Goal: Register for event/course

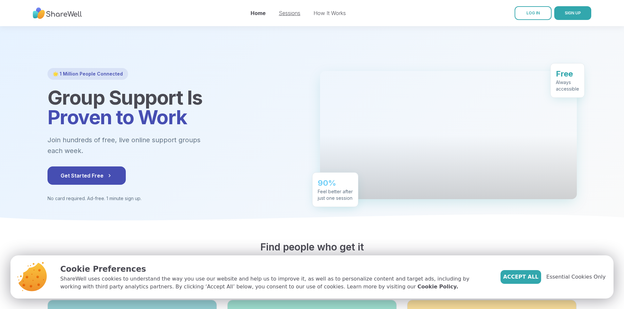
click at [294, 10] on link "Sessions" at bounding box center [290, 13] width 22 height 7
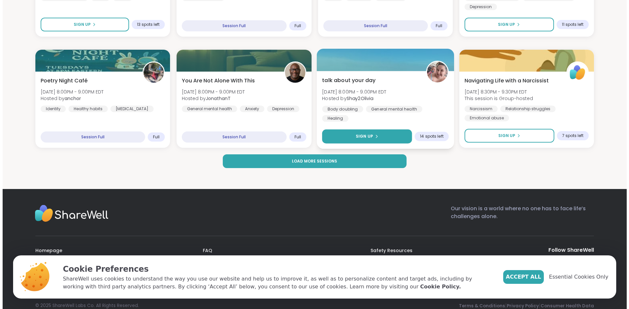
scroll to position [954, 0]
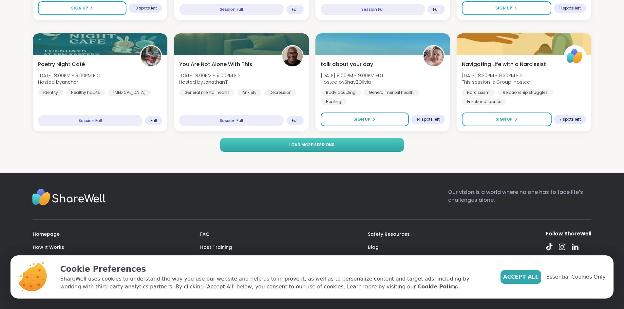
click at [340, 148] on button "Load more sessions" at bounding box center [311, 145] width 183 height 14
click at [364, 141] on button "Load more sessions" at bounding box center [311, 145] width 183 height 14
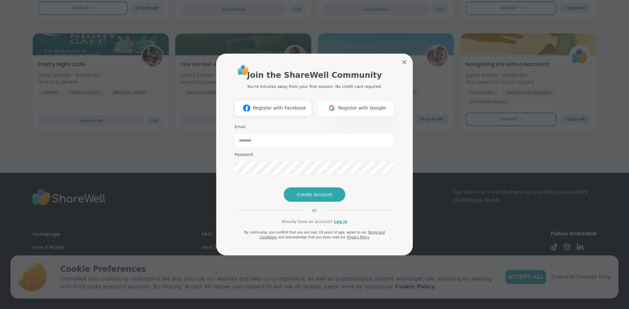
click at [361, 105] on span "Register with Google" at bounding box center [362, 108] width 48 height 7
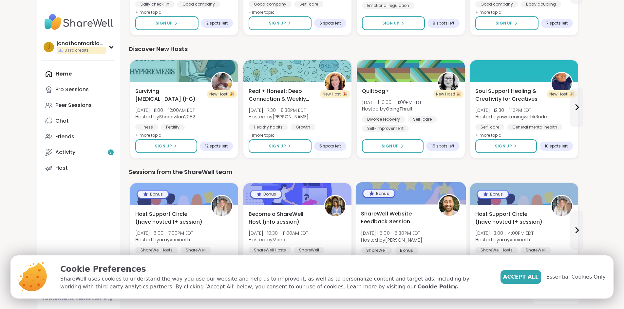
scroll to position [520, 0]
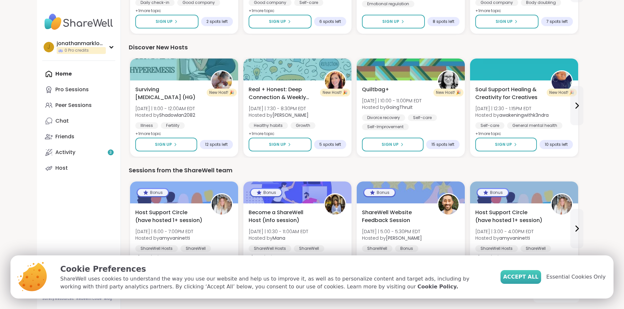
click at [529, 282] on button "Accept All" at bounding box center [520, 277] width 41 height 14
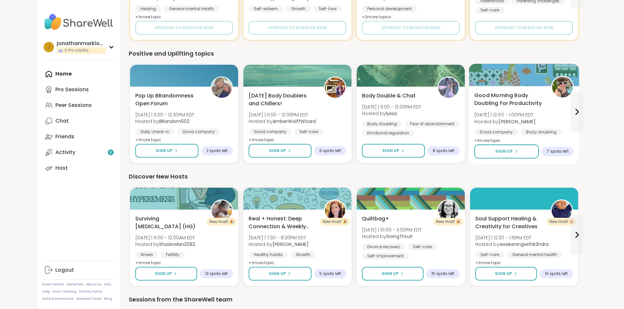
scroll to position [389, 0]
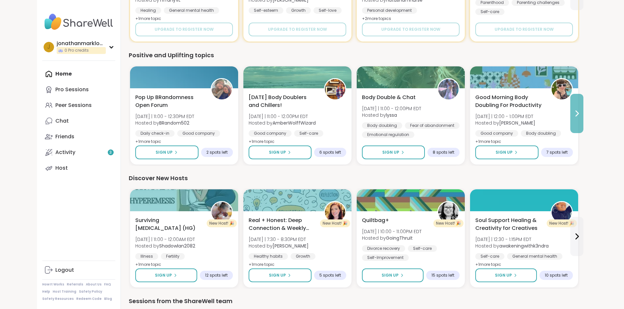
click at [583, 121] on button at bounding box center [576, 113] width 13 height 39
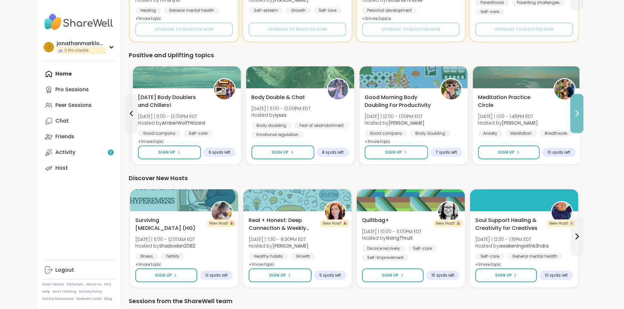
click at [583, 121] on button at bounding box center [576, 113] width 13 height 39
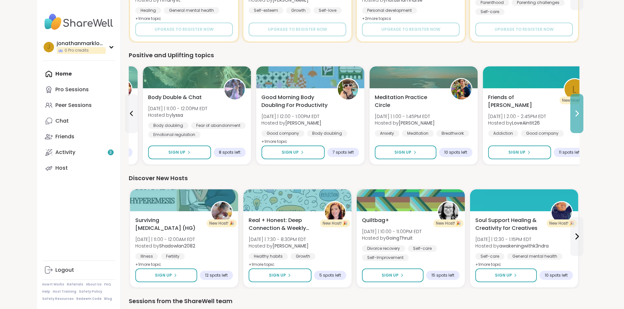
click at [583, 121] on button at bounding box center [576, 113] width 13 height 39
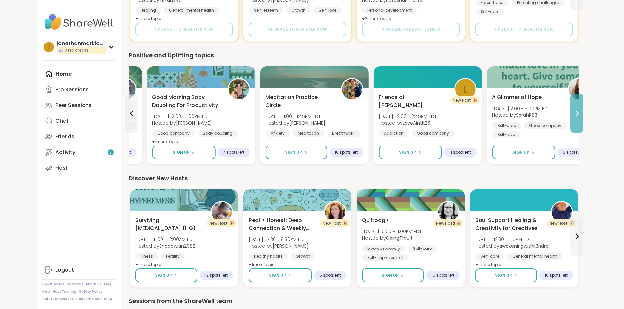
click at [583, 121] on button at bounding box center [576, 113] width 13 height 39
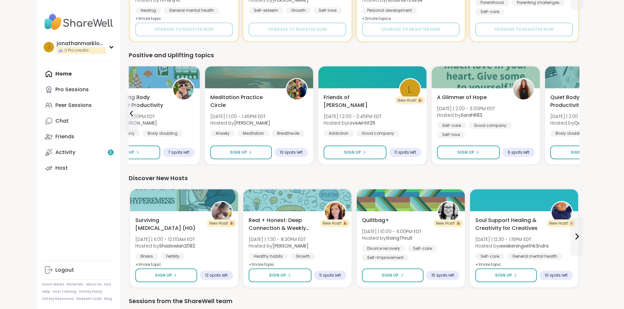
scroll to position [487, 0]
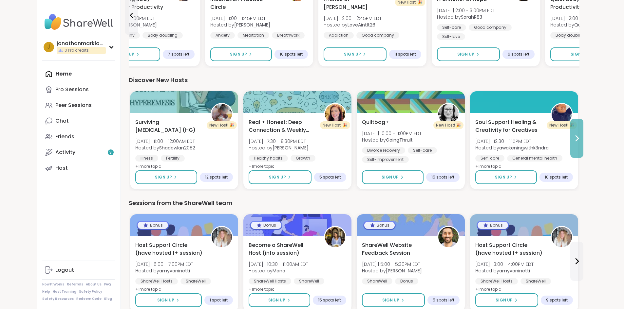
click at [583, 144] on button at bounding box center [576, 138] width 13 height 39
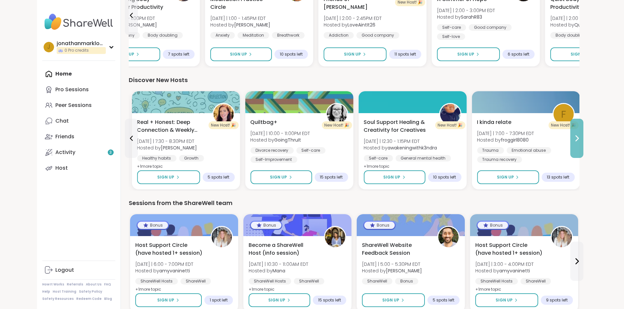
click at [583, 144] on button at bounding box center [576, 138] width 13 height 39
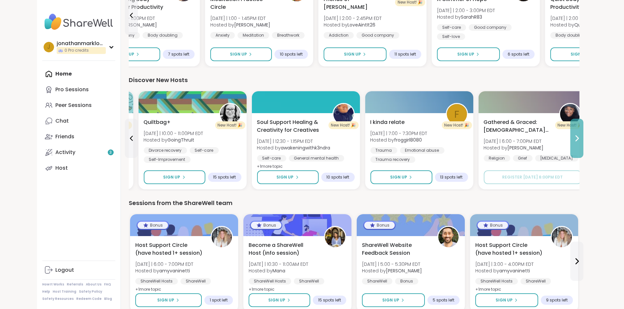
click at [583, 144] on button at bounding box center [576, 138] width 13 height 39
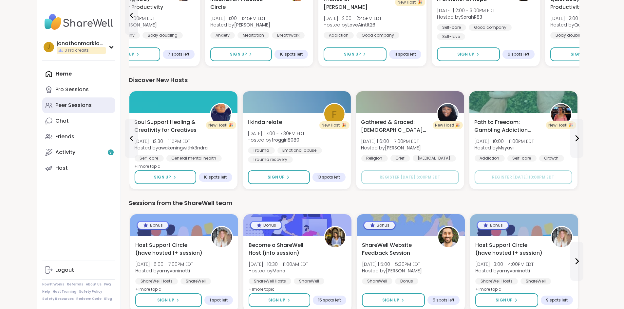
click at [55, 107] on div "Peer Sessions" at bounding box center [73, 105] width 36 height 7
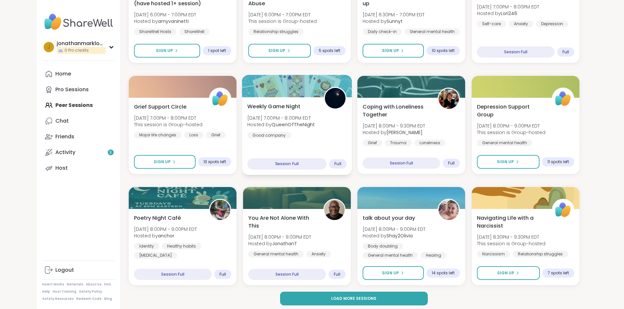
scroll to position [799, 0]
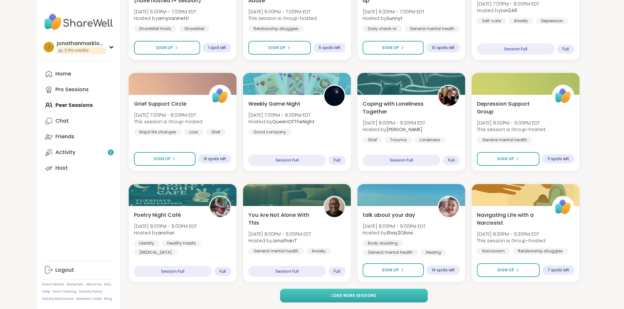
click at [376, 292] on button "Load more sessions" at bounding box center [354, 296] width 148 height 14
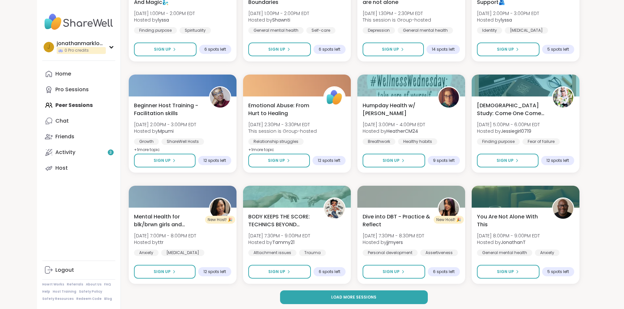
scroll to position [1801, 0]
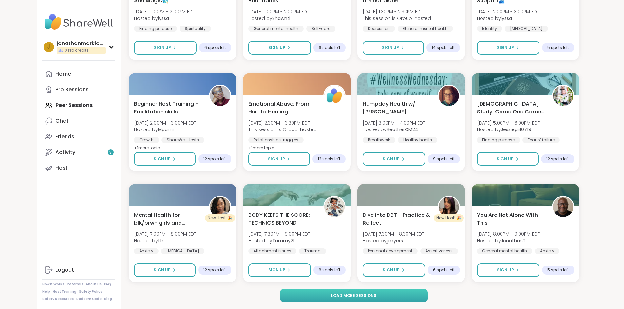
click at [345, 298] on span "Load more sessions" at bounding box center [353, 296] width 45 height 6
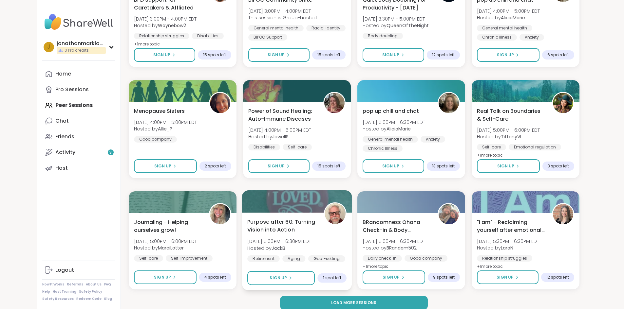
scroll to position [2803, 0]
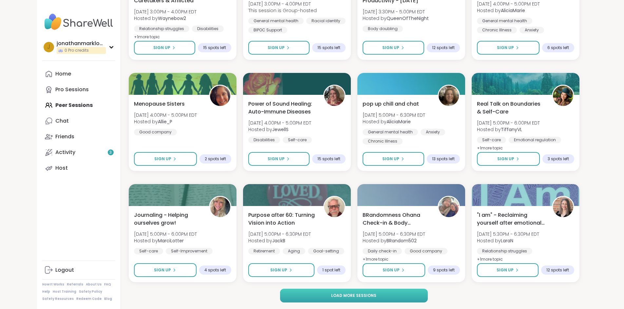
click at [366, 299] on button "Load more sessions" at bounding box center [354, 296] width 148 height 14
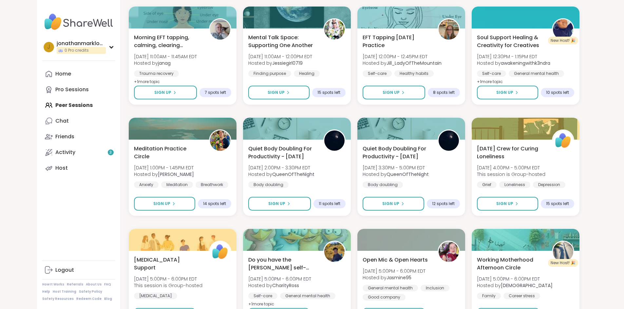
scroll to position [3805, 0]
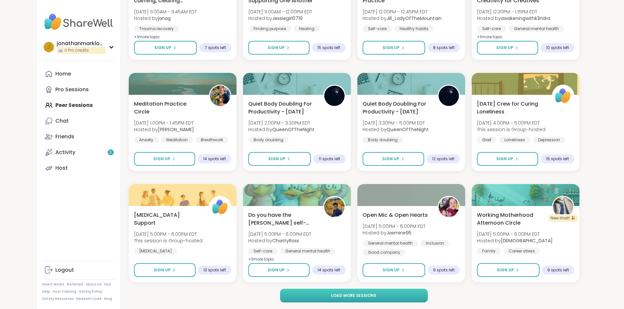
click at [365, 291] on button "Load more sessions" at bounding box center [354, 296] width 148 height 14
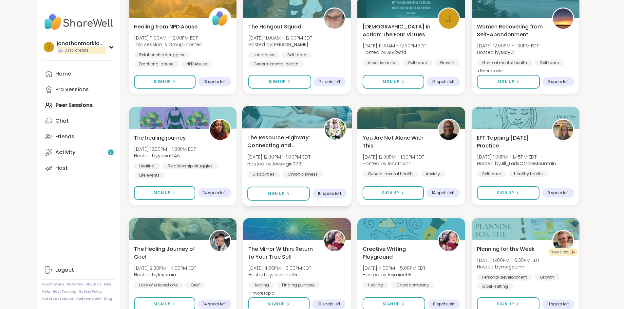
scroll to position [4807, 0]
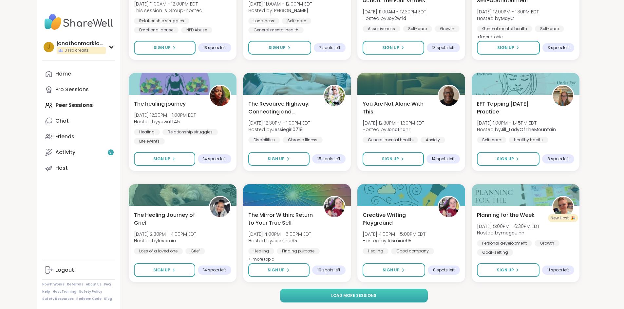
click at [348, 300] on button "Load more sessions" at bounding box center [354, 296] width 148 height 14
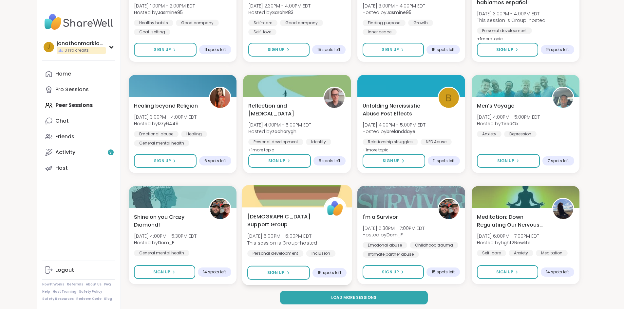
scroll to position [5809, 0]
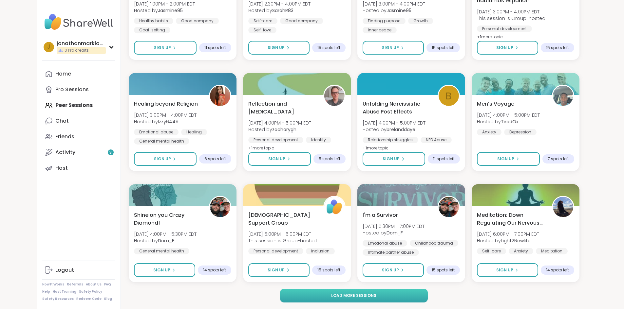
click at [348, 294] on span "Load more sessions" at bounding box center [353, 296] width 45 height 6
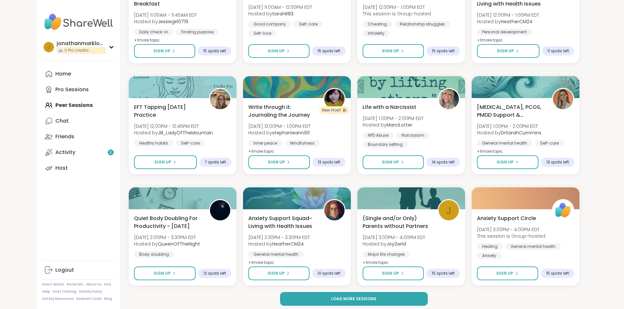
scroll to position [6811, 0]
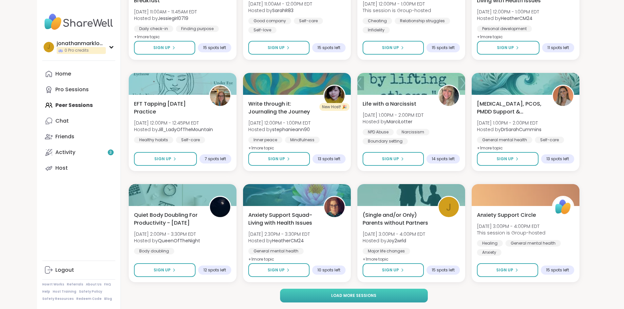
click at [356, 296] on span "Load more sessions" at bounding box center [353, 296] width 45 height 6
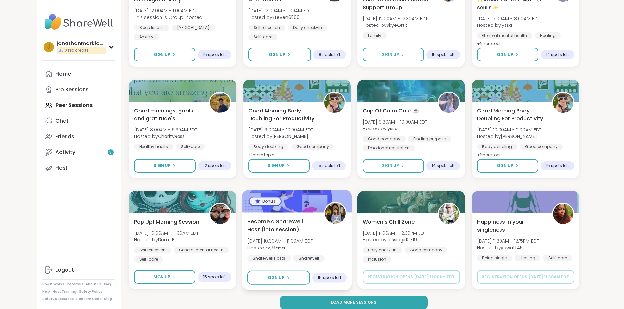
scroll to position [7814, 0]
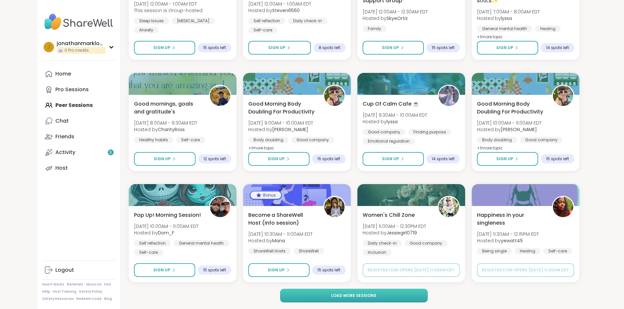
click at [357, 301] on button "Load more sessions" at bounding box center [354, 296] width 148 height 14
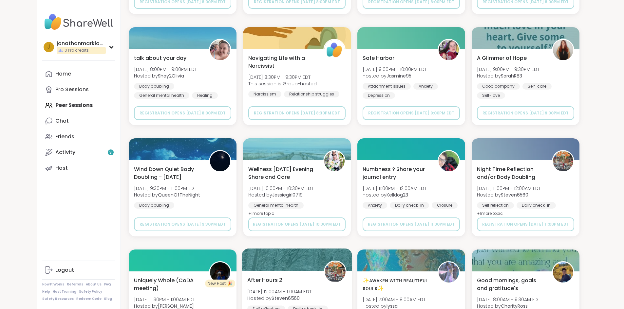
scroll to position [8816, 0]
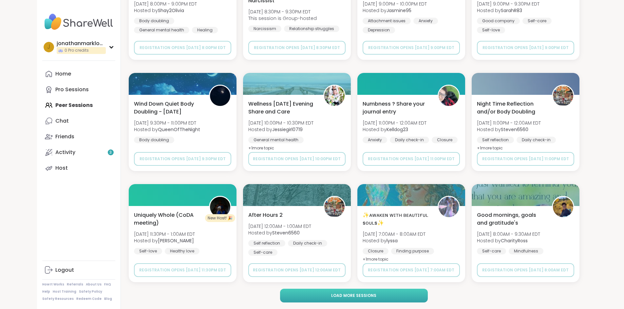
click at [347, 299] on span "Load more sessions" at bounding box center [353, 296] width 45 height 6
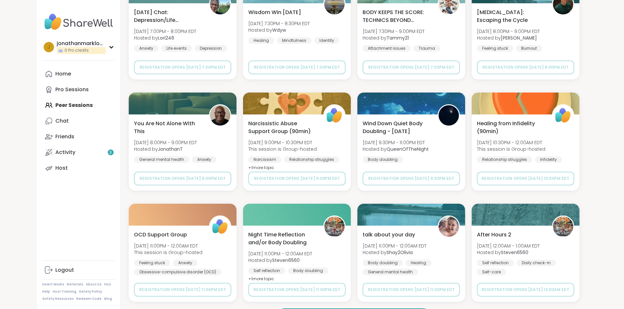
scroll to position [9818, 0]
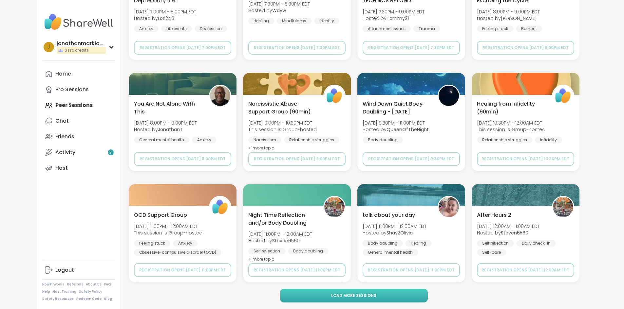
click at [359, 290] on button "Load more sessions" at bounding box center [354, 296] width 148 height 14
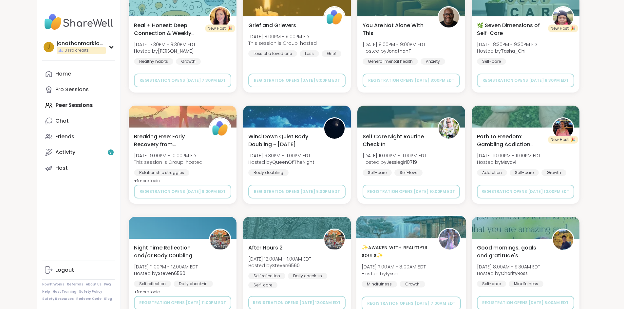
scroll to position [10820, 0]
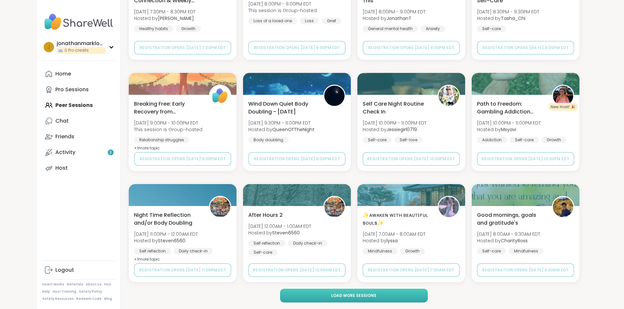
click at [387, 302] on button "Load more sessions" at bounding box center [354, 296] width 148 height 14
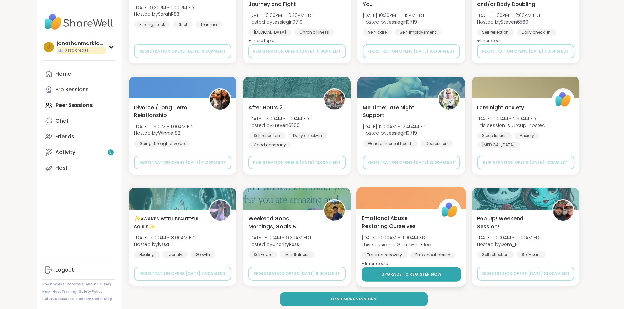
scroll to position [11822, 0]
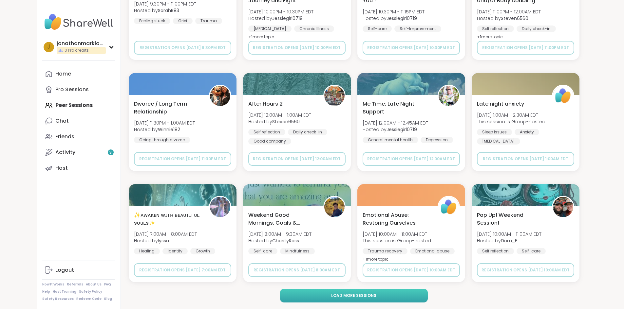
click at [397, 298] on button "Load more sessions" at bounding box center [354, 296] width 148 height 14
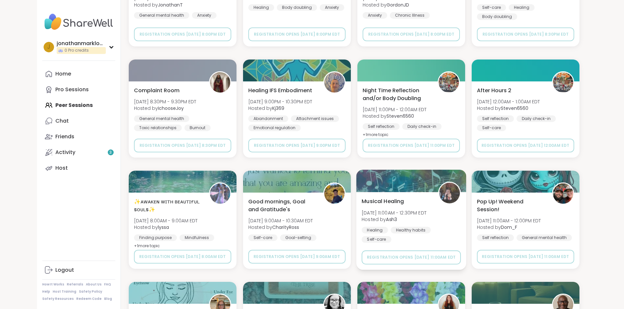
scroll to position [12824, 0]
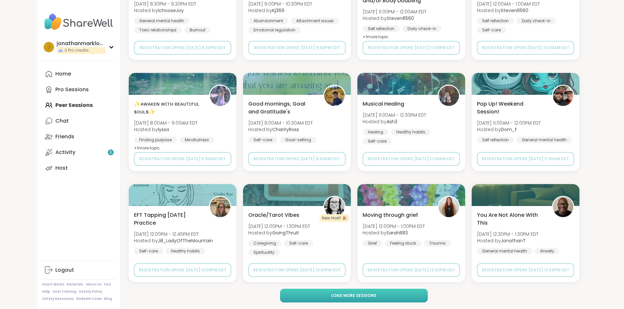
click at [386, 291] on button "Load more sessions" at bounding box center [354, 296] width 148 height 14
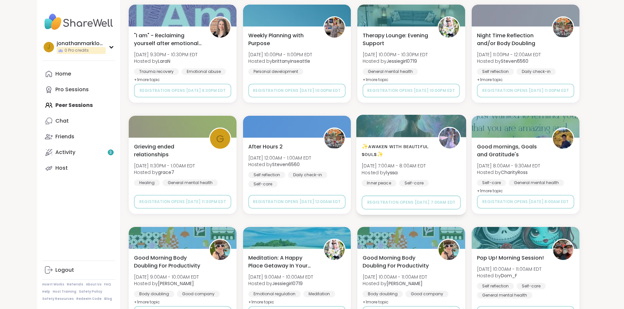
scroll to position [13817, 0]
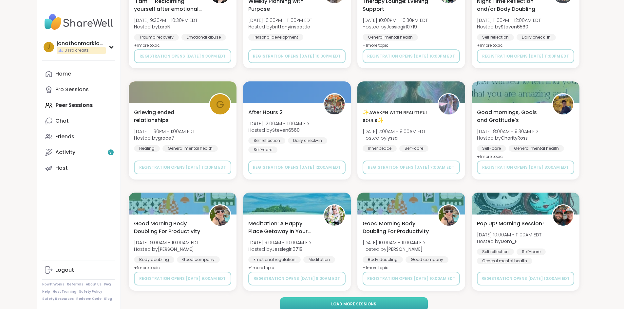
click at [383, 306] on button "Load more sessions" at bounding box center [354, 305] width 148 height 14
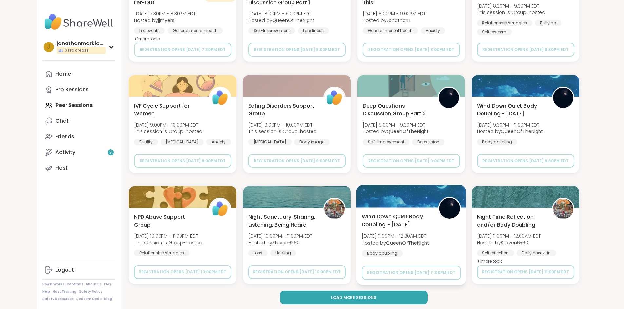
scroll to position [14828, 0]
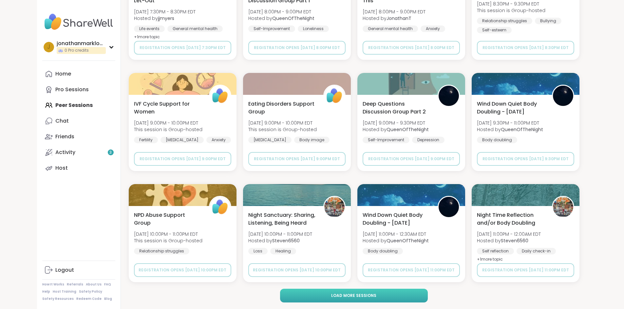
click at [390, 298] on button "Load more sessions" at bounding box center [354, 296] width 148 height 14
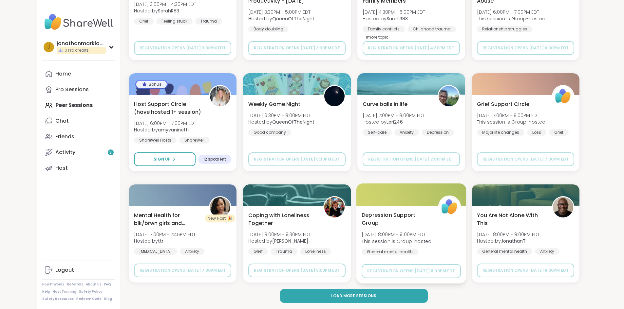
scroll to position [15830, 0]
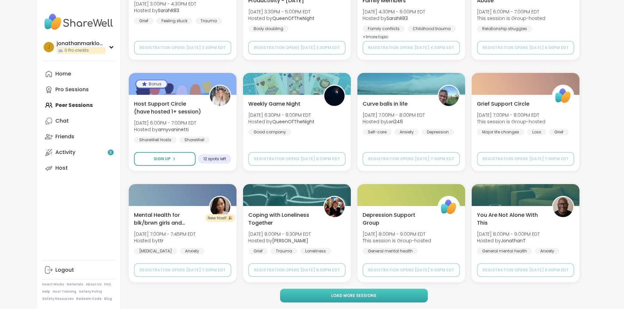
click at [353, 301] on button "Load more sessions" at bounding box center [354, 296] width 148 height 14
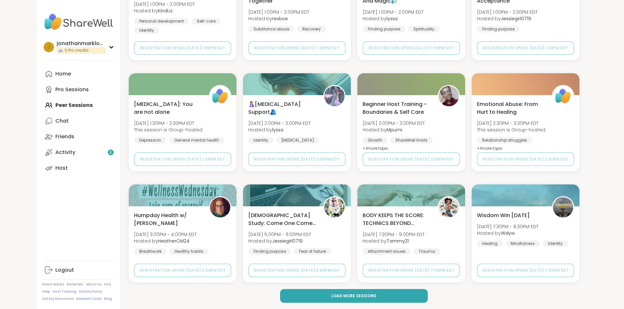
scroll to position [16832, 0]
click at [45, 109] on div "Home Pro Sessions Peer Sessions Chat Friends Activity 3 Host" at bounding box center [78, 121] width 73 height 110
click at [43, 106] on div "Home Pro Sessions Peer Sessions Chat Friends Activity 3 Host" at bounding box center [78, 121] width 73 height 110
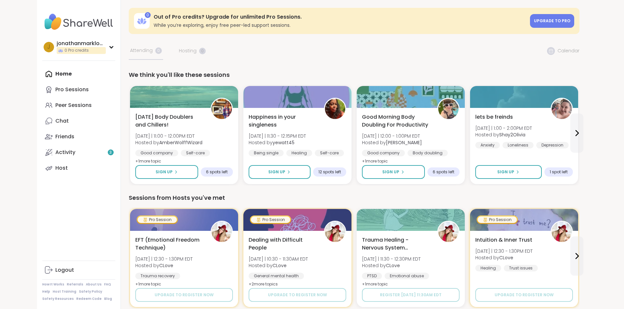
scroll to position [1, 0]
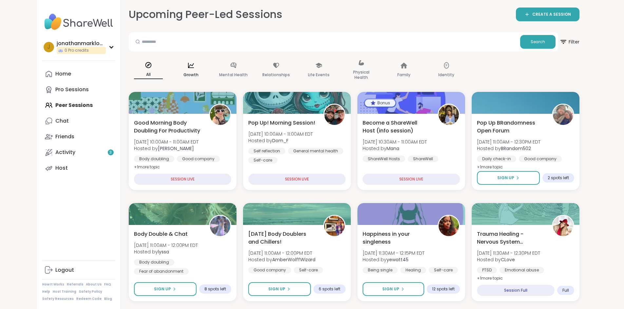
click at [171, 76] on div "Growth" at bounding box center [190, 70] width 39 height 33
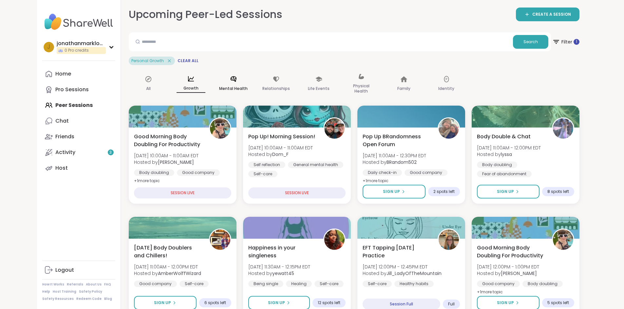
click at [214, 78] on div "Mental Health" at bounding box center [233, 84] width 39 height 33
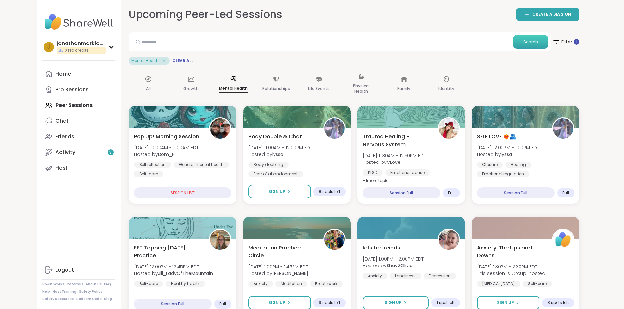
click at [538, 44] on span "Search" at bounding box center [530, 42] width 14 height 6
click at [548, 45] on button "Search" at bounding box center [530, 42] width 35 height 14
click at [485, 47] on input "text" at bounding box center [320, 41] width 379 height 13
type input "******"
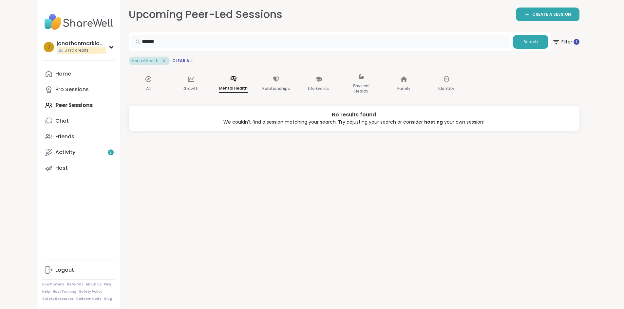
drag, startPoint x: 484, startPoint y: 46, endPoint x: 25, endPoint y: 58, distance: 458.9
click at [37, 58] on div "j jonathanmarklowell 0 Pro credits Profile Membership Settings Help Home Pro Se…" at bounding box center [312, 153] width 550 height 309
click at [548, 42] on button "Search" at bounding box center [530, 42] width 35 height 14
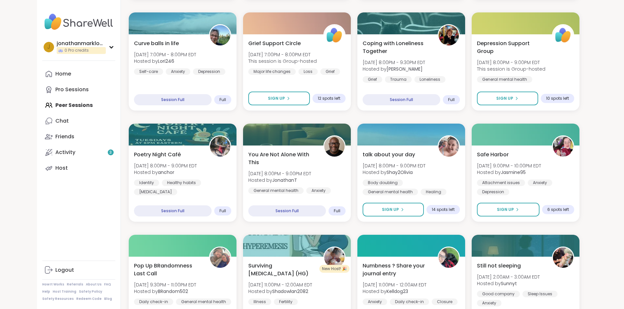
scroll to position [813, 0]
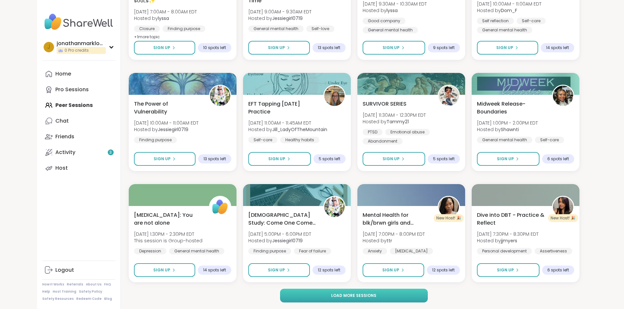
click at [351, 293] on span "Load more sessions" at bounding box center [353, 296] width 45 height 6
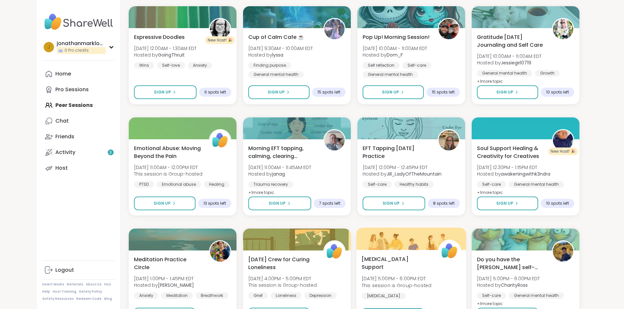
scroll to position [1815, 0]
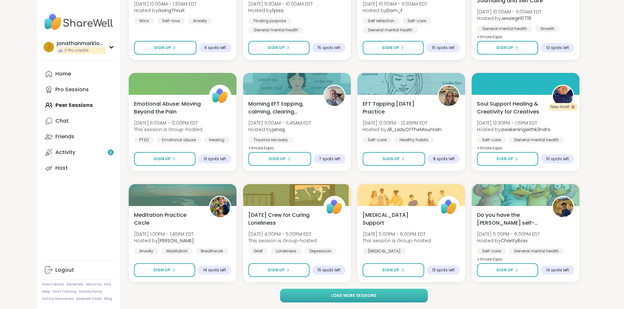
click at [371, 295] on span "Load more sessions" at bounding box center [353, 296] width 45 height 6
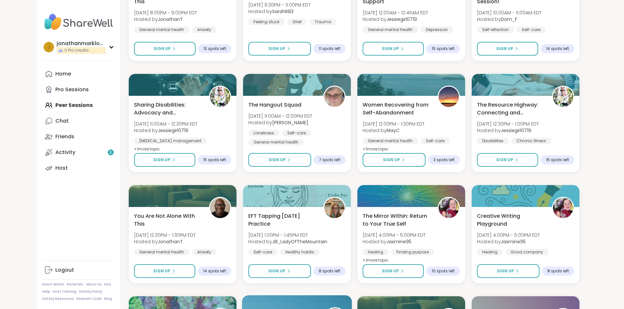
scroll to position [2437, 0]
